Goal: Information Seeking & Learning: Learn about a topic

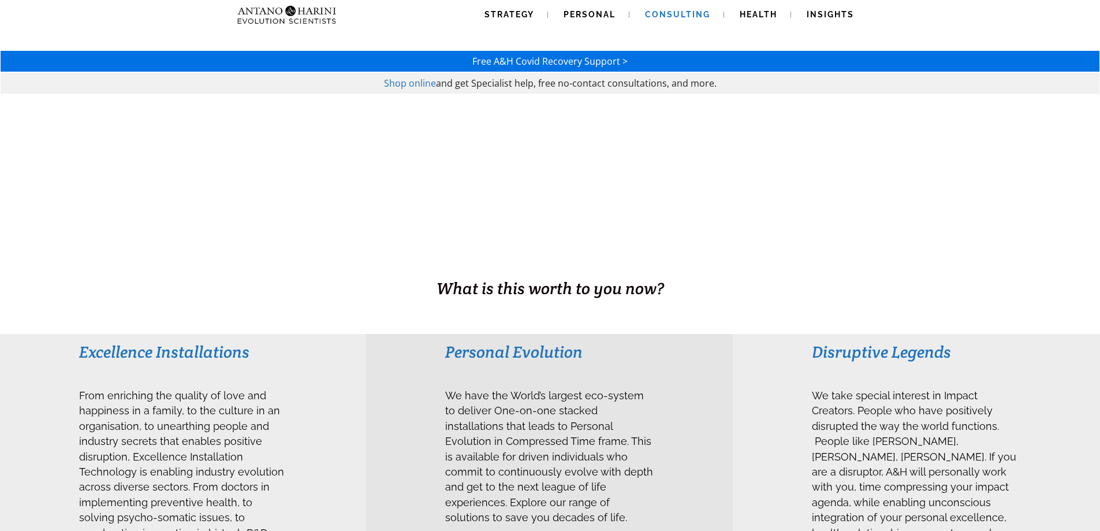
click at [674, 10] on span "Consulting" at bounding box center [677, 14] width 65 height 9
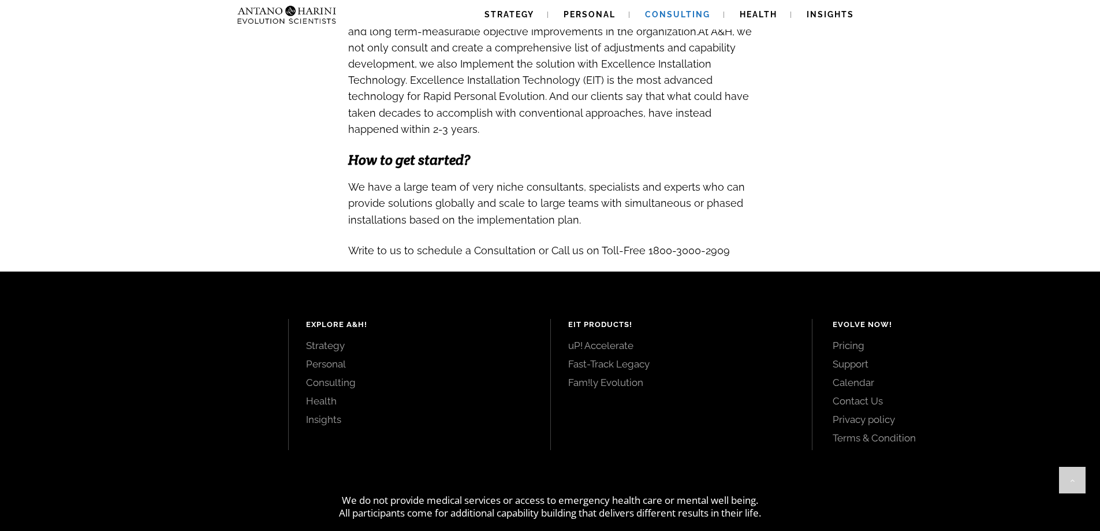
scroll to position [1195, 0]
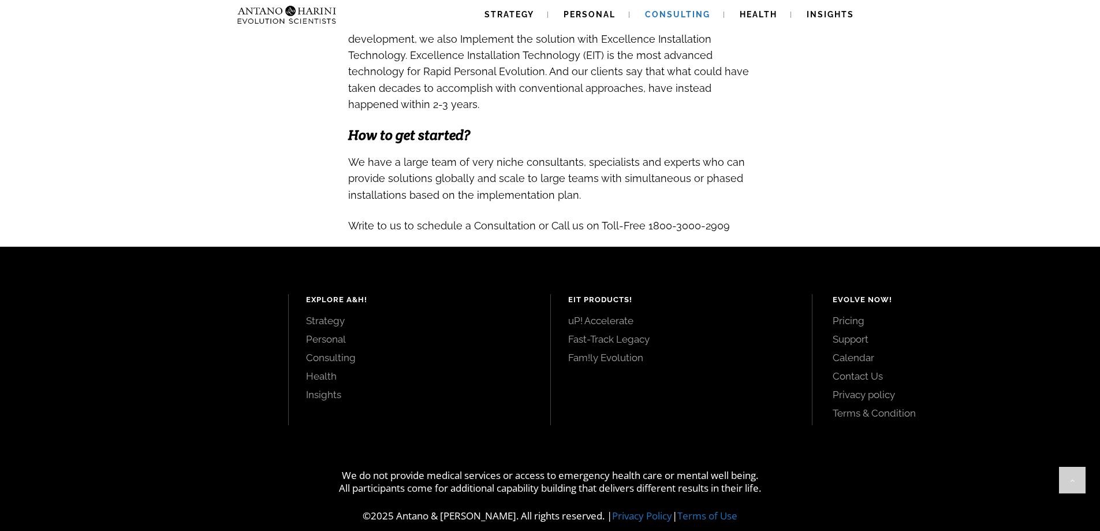
click at [851, 314] on link "Pricing" at bounding box center [953, 320] width 241 height 13
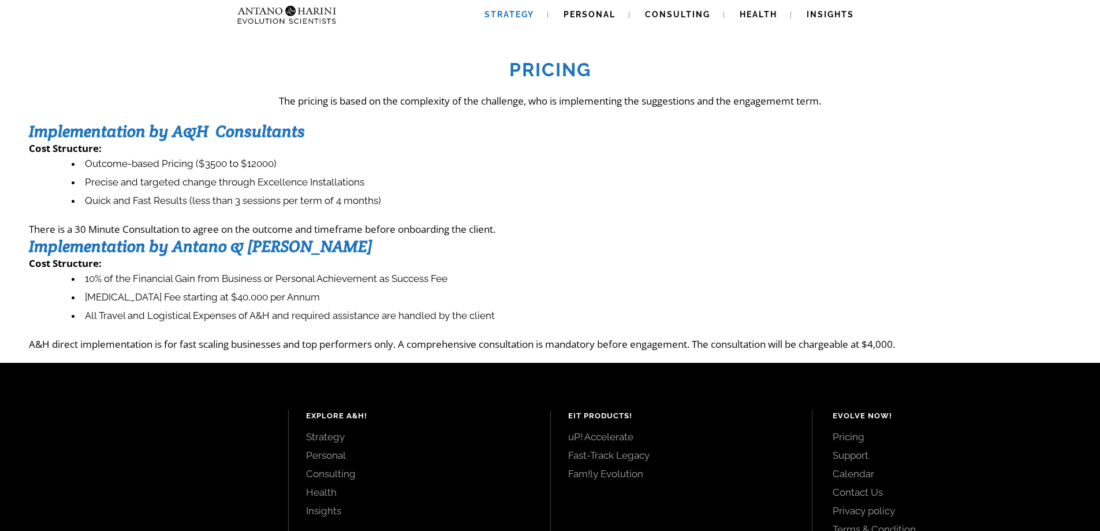
click at [502, 21] on link "Strategy" at bounding box center [509, 14] width 77 height 29
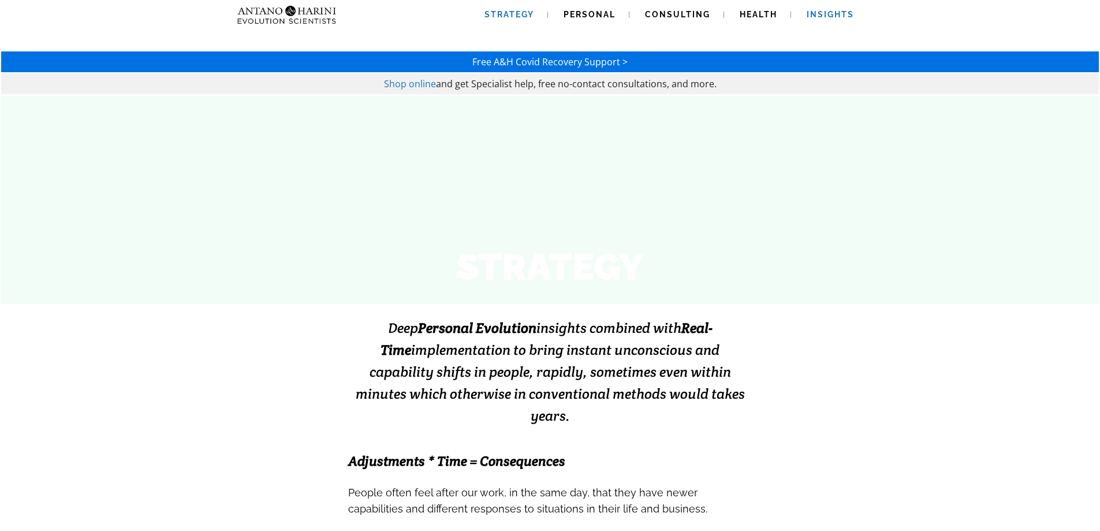
click at [829, 10] on span "Insights" at bounding box center [830, 14] width 47 height 9
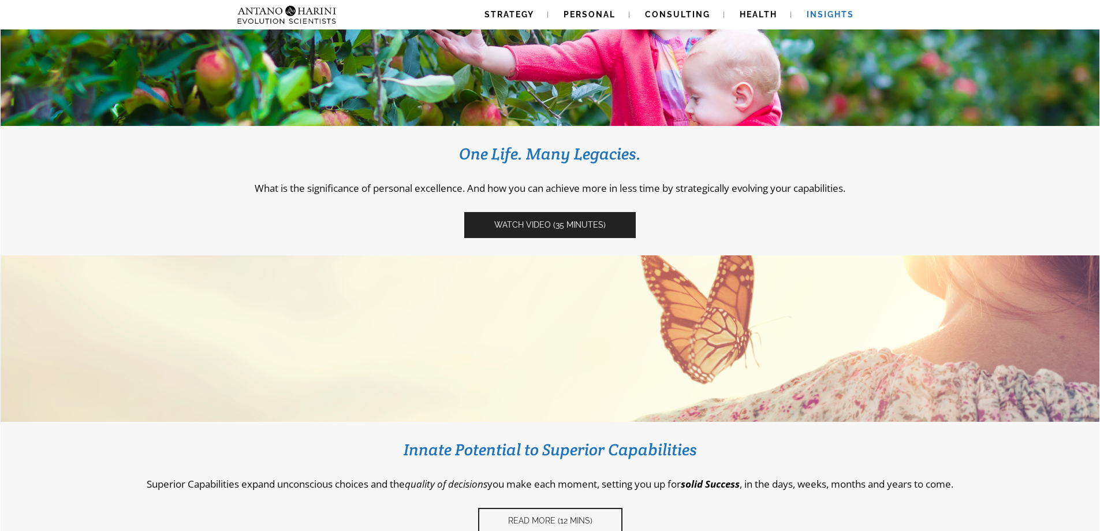
click at [561, 222] on span "Watch video (35 Minutes)" at bounding box center [549, 225] width 111 height 10
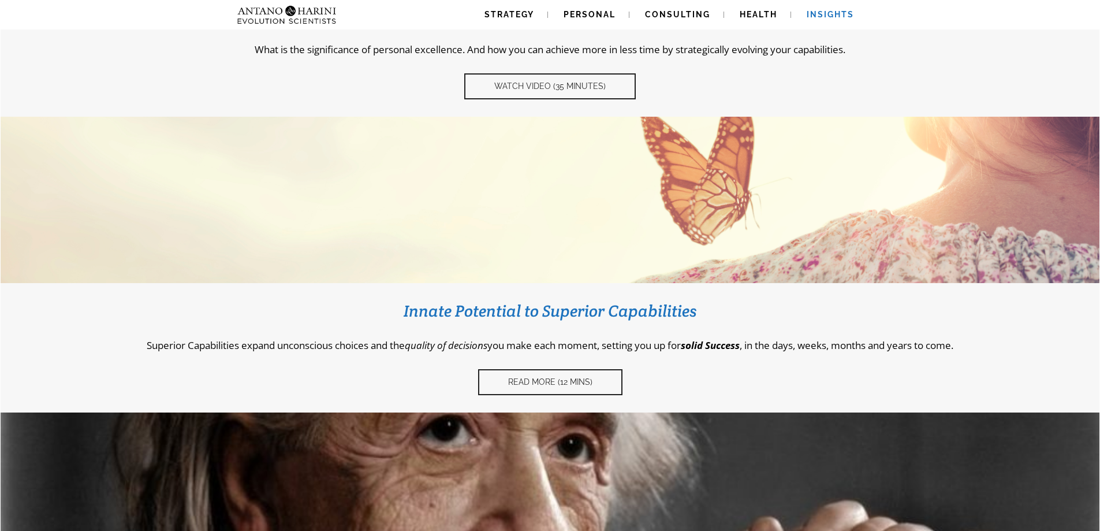
scroll to position [314, 0]
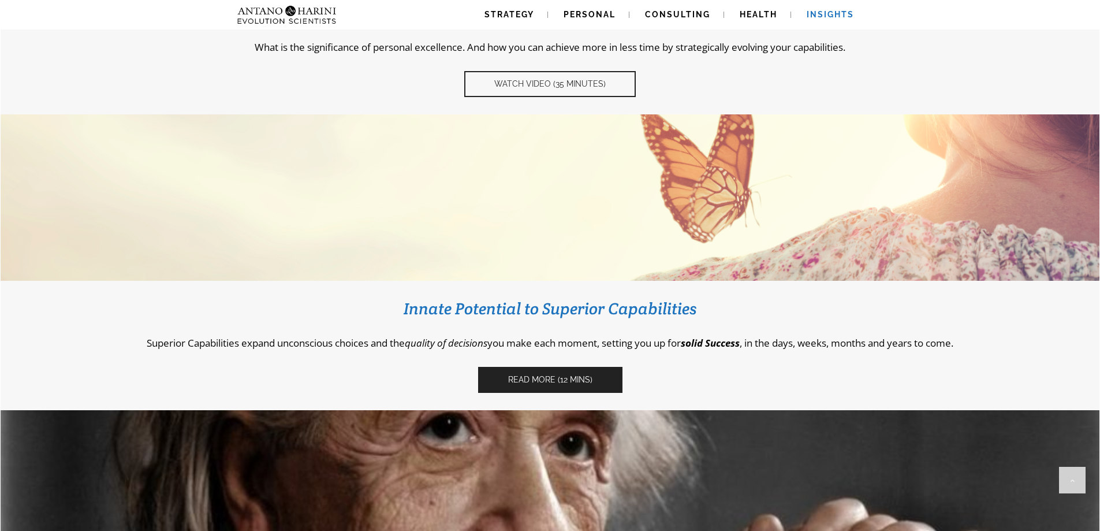
click at [569, 385] on link "Read More (12 Mins)" at bounding box center [550, 380] width 144 height 26
